Goal: Check status: Check status

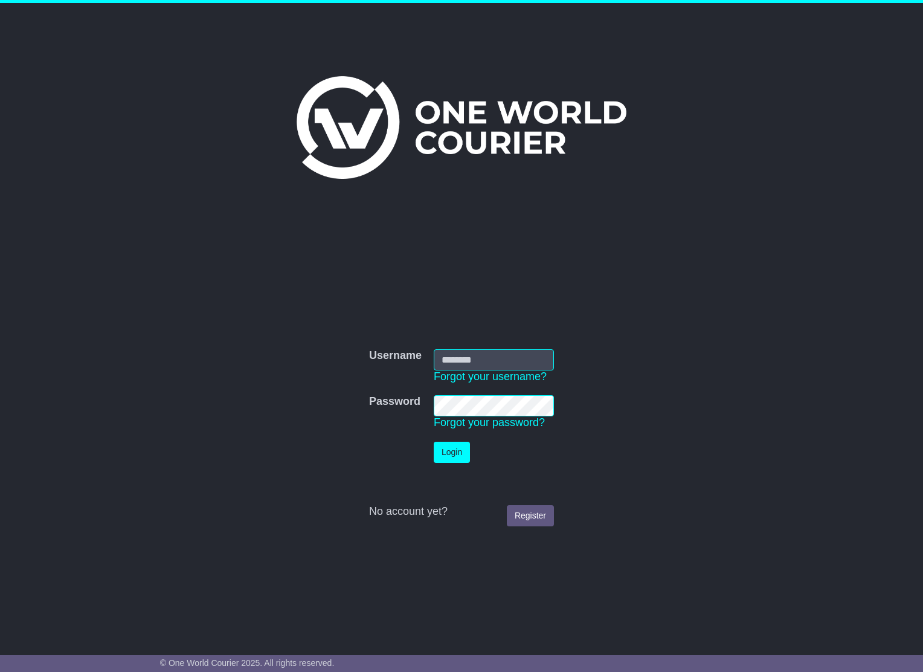
type input "**********"
click at [440, 452] on button "Login" at bounding box center [452, 452] width 36 height 21
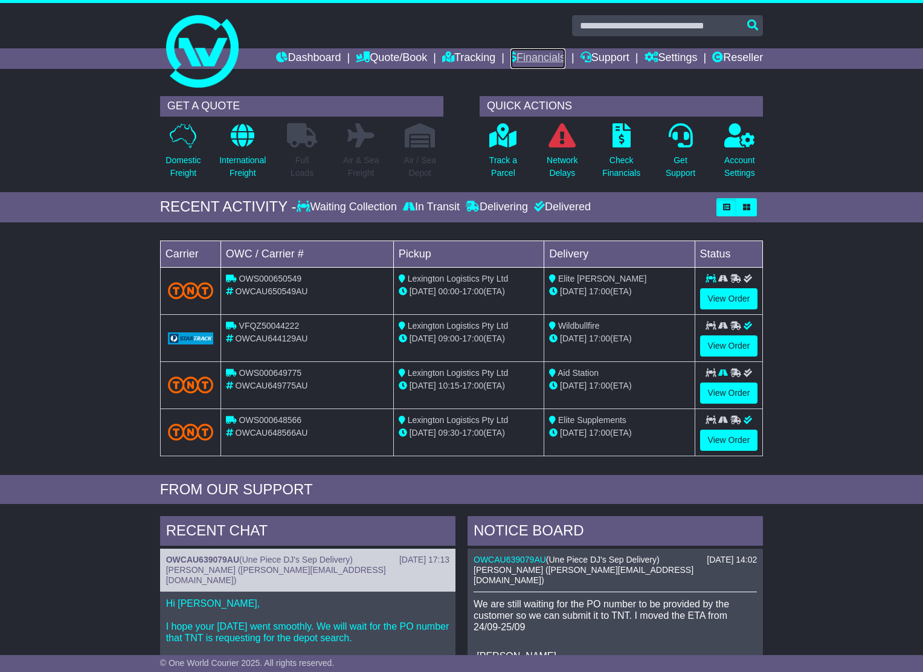
click at [527, 56] on link "Financials" at bounding box center [537, 58] width 55 height 21
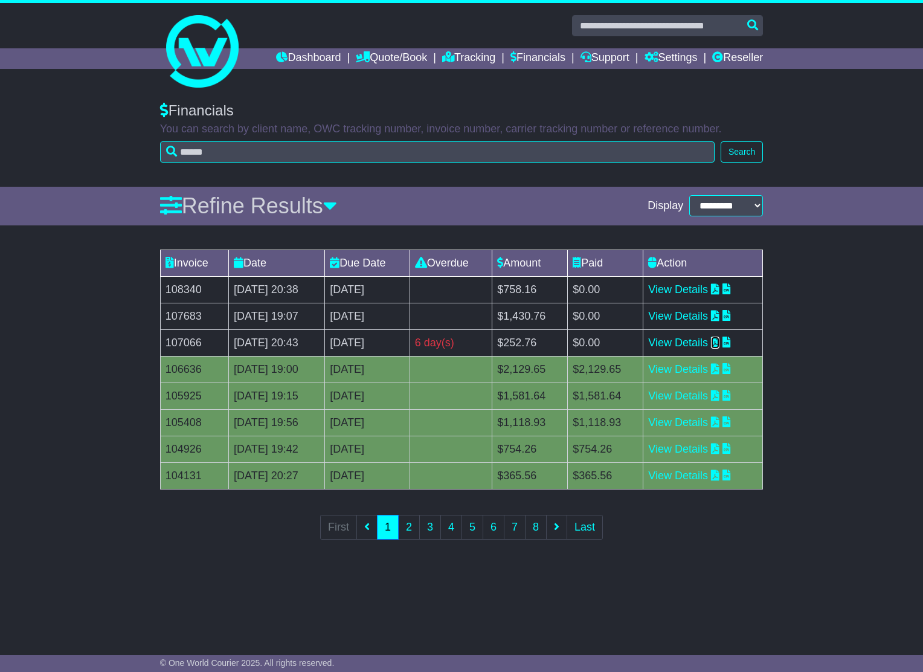
click at [719, 344] on icon at bounding box center [715, 341] width 8 height 11
click at [172, 341] on td "107066" at bounding box center [194, 342] width 68 height 27
click at [719, 318] on icon at bounding box center [715, 315] width 8 height 11
click at [719, 293] on icon at bounding box center [715, 288] width 8 height 11
